Goal: Task Accomplishment & Management: Manage account settings

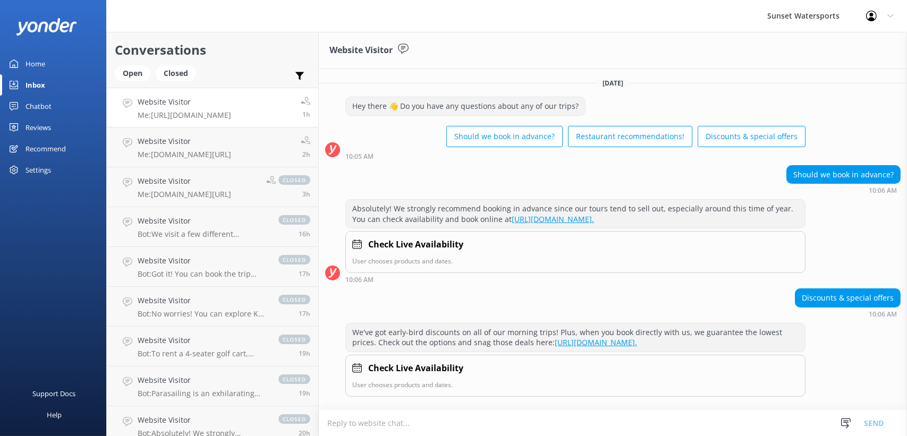
scroll to position [808, 0]
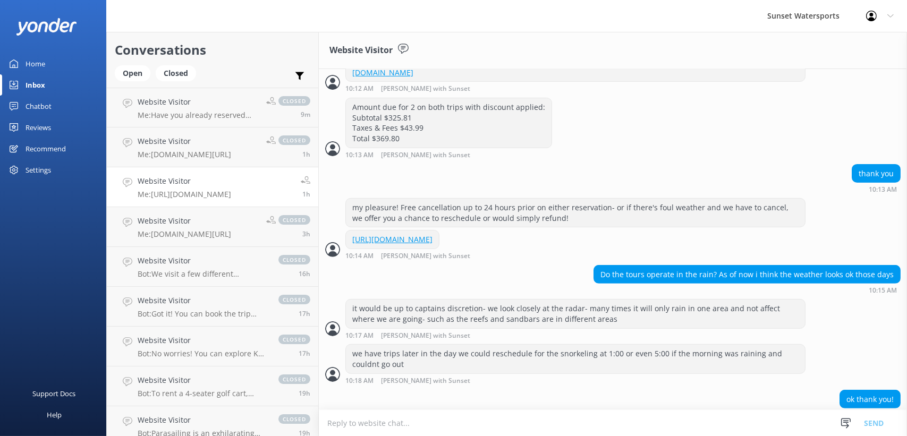
scroll to position [808, 0]
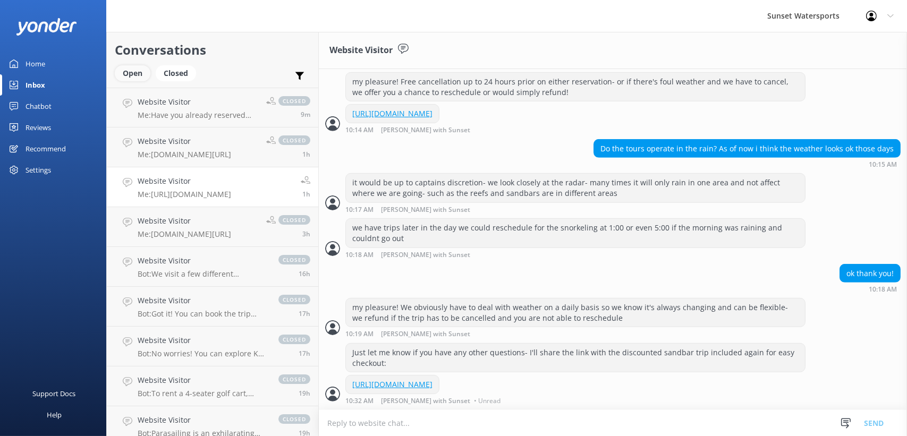
click at [139, 69] on div "Open" at bounding box center [133, 73] width 36 height 16
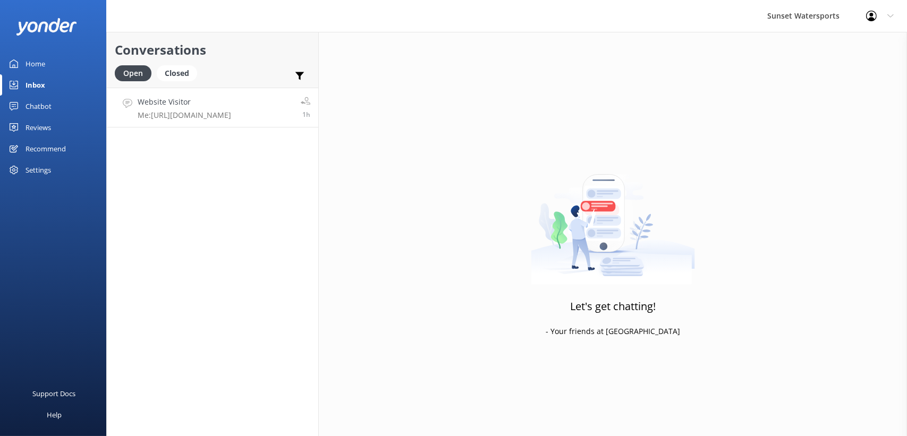
click at [222, 119] on p "Me: [URL][DOMAIN_NAME]" at bounding box center [185, 116] width 94 height 10
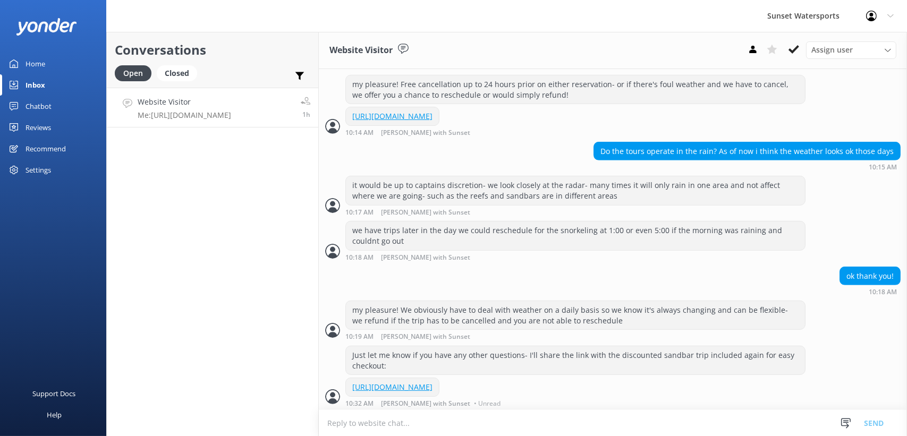
scroll to position [808, 0]
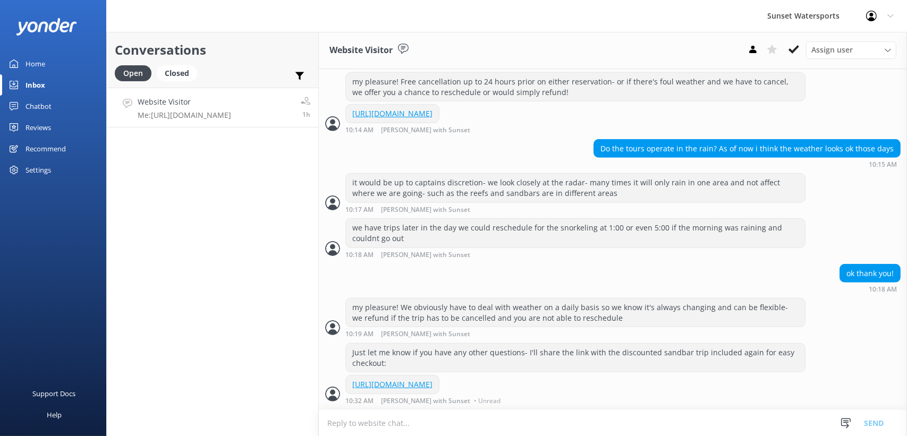
click at [216, 195] on div "Conversations Open Closed Important Assigned to me Unassigned SMS Website Visit…" at bounding box center [212, 234] width 213 height 404
click at [43, 62] on div "Home" at bounding box center [36, 63] width 20 height 21
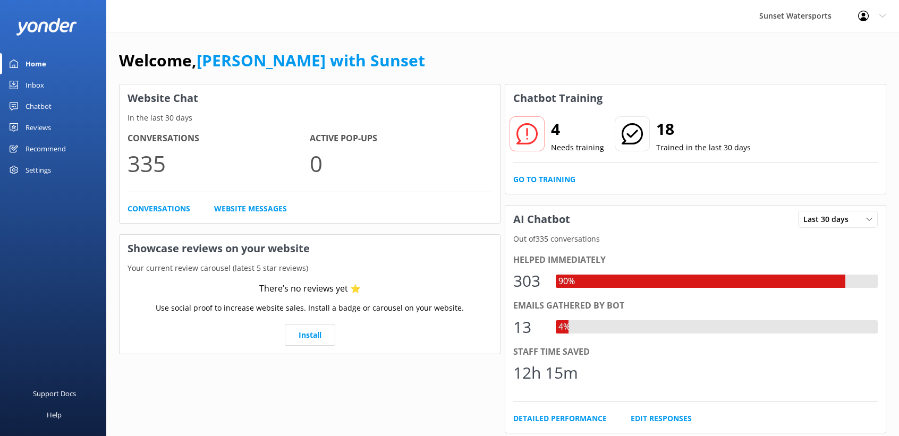
click at [35, 82] on div "Inbox" at bounding box center [35, 84] width 19 height 21
